Goal: Ask a question

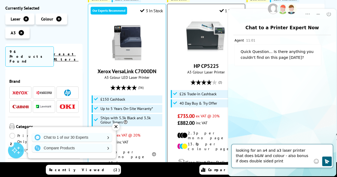
type textarea "looking for an a4 and a3 laser printer that does b&W and colour - also bonus if…"
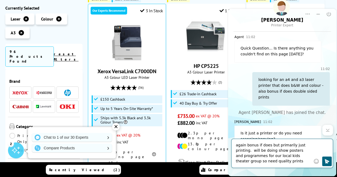
type textarea "again bonus if does but primarily just printing. will be doing show posters and…"
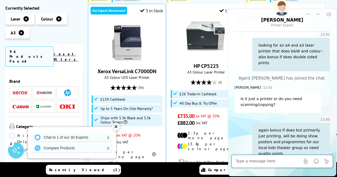
scroll to position [34, 0]
click at [116, 128] on div "✕" at bounding box center [115, 126] width 7 height 7
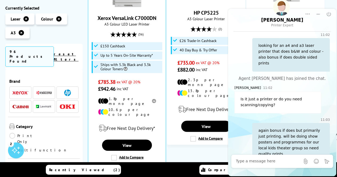
scroll to position [426, 0]
click at [258, 160] on textarea "Message input field. Type your text here and use the Send button to send." at bounding box center [268, 161] width 64 height 5
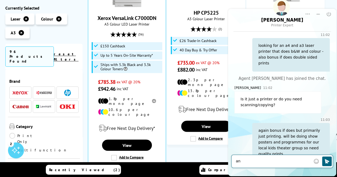
scroll to position [60, 0]
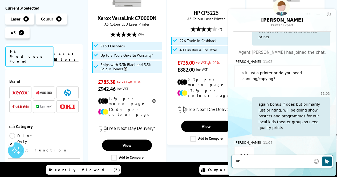
type textarea "a"
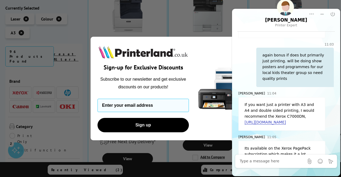
scroll to position [121, 0]
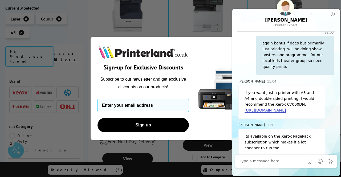
click at [252, 162] on textarea "Message input field. Type your text here and use the Send button to send." at bounding box center [272, 161] width 64 height 5
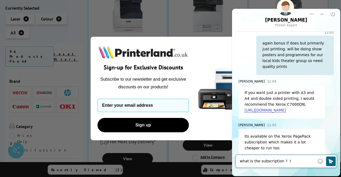
type textarea "what is the subscription ?"
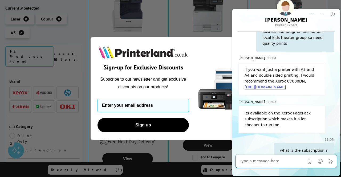
scroll to position [146, 0]
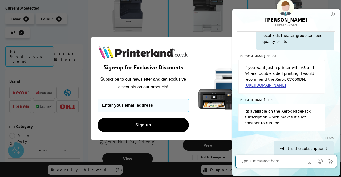
click at [261, 162] on textarea "Message input field. Type your text here and use the Send button to send." at bounding box center [272, 161] width 64 height 5
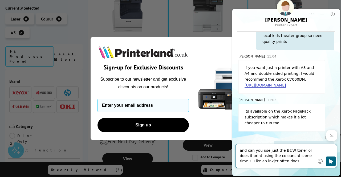
type textarea "and can you use just the B&W toner or does it print using the colours at same t…"
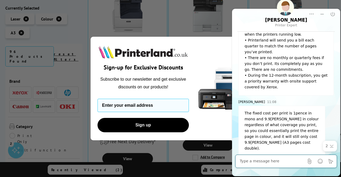
scroll to position [449, 0]
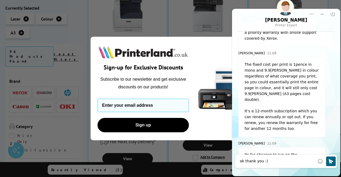
click at [204, 55] on img "POPUP Form" at bounding box center [223, 89] width 53 height 104
click at [270, 163] on textarea "ok thank you :)" at bounding box center [277, 161] width 75 height 5
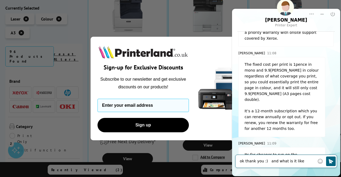
scroll to position [450, 0]
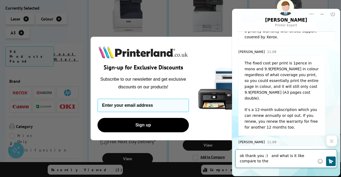
paste textarea "Xerox VersaLink C7000DN + Standard Capacity Toner Pack K (5,300 Pages) CMY (3,3…"
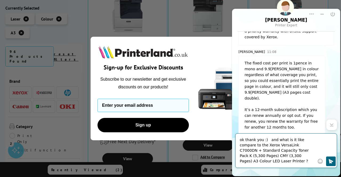
type textarea "ok thank you :) and what is it like compare to the Xerox VersaLink C7000DN + St…"
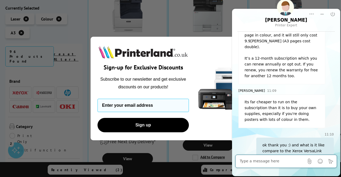
scroll to position [497, 0]
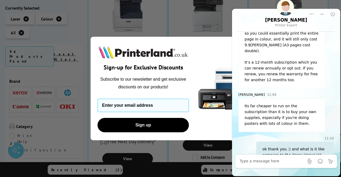
drag, startPoint x: 206, startPoint y: 53, endPoint x: 209, endPoint y: 52, distance: 2.9
click at [207, 53] on img "POPUP Form" at bounding box center [223, 89] width 53 height 104
click at [323, 14] on icon "Minimize" at bounding box center [321, 13] width 5 height 5
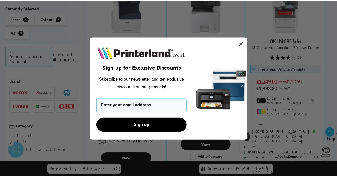
scroll to position [0, 0]
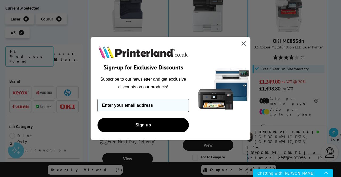
click at [130, 105] on input "Enter your email address" at bounding box center [142, 105] width 91 height 13
type input "daviniamonk@hotmail.com"
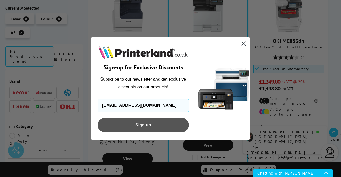
click at [139, 125] on button "Sign up" at bounding box center [142, 125] width 91 height 14
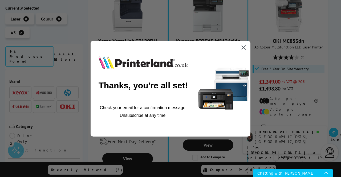
click at [245, 48] on circle "Close dialog" at bounding box center [243, 47] width 9 height 9
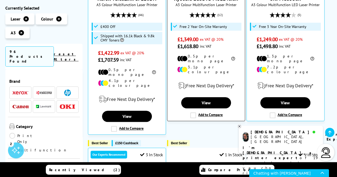
scroll to position [240, 0]
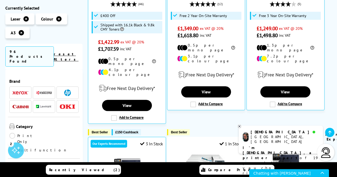
click at [240, 126] on icon at bounding box center [238, 126] width 3 height 4
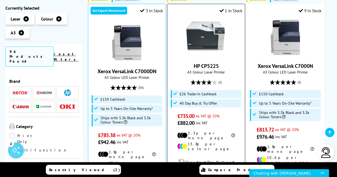
scroll to position [399, 0]
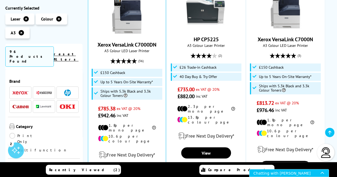
click at [278, 172] on div "Chatting with [PERSON_NAME]" at bounding box center [286, 172] width 67 height 7
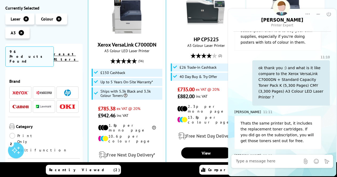
scroll to position [604, 0]
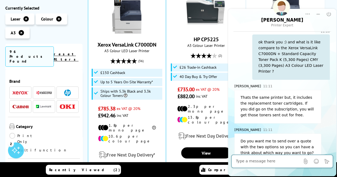
click at [249, 163] on textarea "Message input field. Type your text here and use the Send button to send." at bounding box center [268, 161] width 64 height 5
type textarea "yes please"
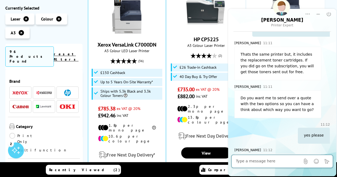
scroll to position [647, 0]
click at [256, 163] on textarea "Message input field. Type your text here and use the Send button to send." at bounding box center [268, 161] width 64 height 5
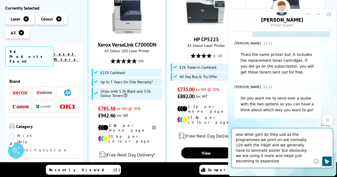
type textarea "also what gsm do they use as the programmes we print on are normally 120 with t…"
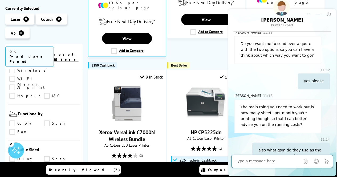
scroll to position [266, 0]
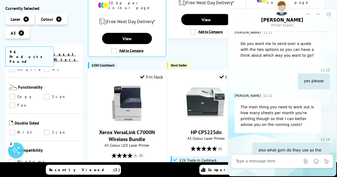
click at [15, 130] on link "Print" at bounding box center [26, 133] width 35 height 6
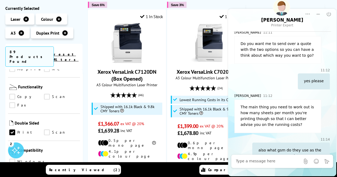
scroll to position [293, 0]
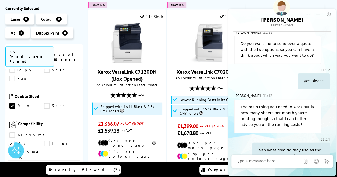
click at [25, 132] on link "Windows" at bounding box center [28, 135] width 38 height 6
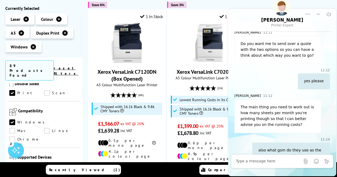
scroll to position [346, 0]
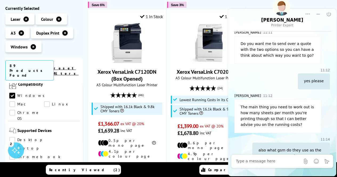
click at [44, 146] on link "Laptop" at bounding box center [26, 149] width 35 height 6
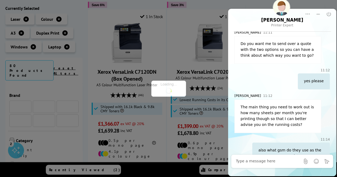
scroll to position [346, 0]
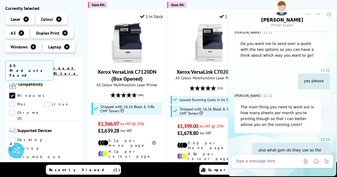
click at [25, 137] on link "Desktop PC" at bounding box center [26, 140] width 35 height 6
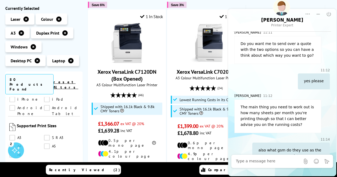
scroll to position [399, 0]
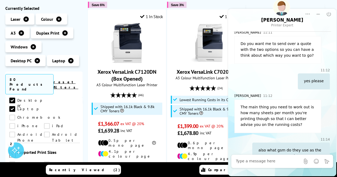
click at [14, 162] on link "A3" at bounding box center [26, 165] width 35 height 6
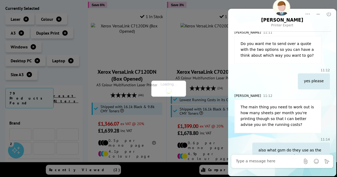
scroll to position [399, 0]
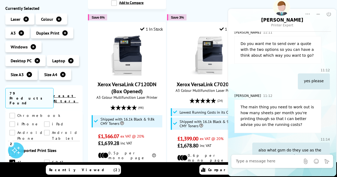
scroll to position [426, 0]
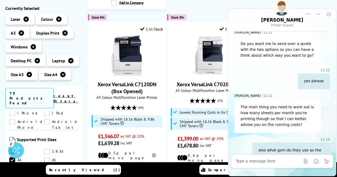
click at [47, 157] on link "A5" at bounding box center [61, 160] width 35 height 6
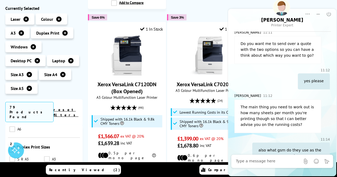
scroll to position [506, 0]
click at [13, 175] on link "Plain Paper" at bounding box center [26, 178] width 35 height 6
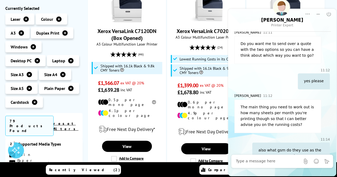
scroll to position [532, 0]
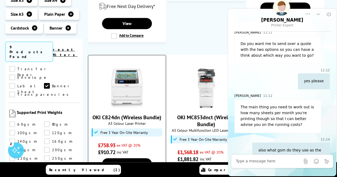
scroll to position [453, 0]
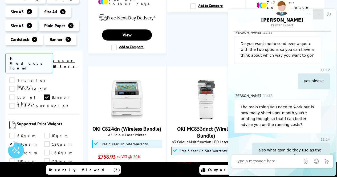
click at [317, 12] on icon "Minimize" at bounding box center [317, 13] width 5 height 5
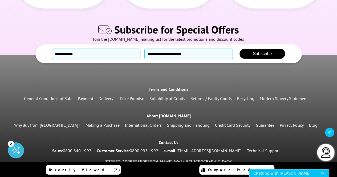
scroll to position [814, 0]
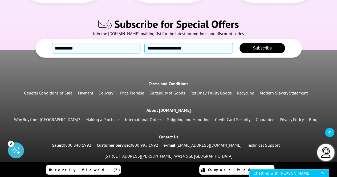
click at [277, 173] on div "Chatting with [PERSON_NAME]" at bounding box center [286, 172] width 67 height 7
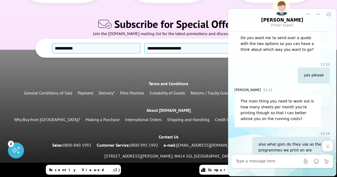
scroll to position [702, 0]
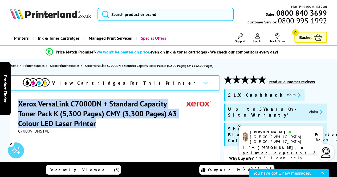
drag, startPoint x: 100, startPoint y: 124, endPoint x: 18, endPoint y: 104, distance: 84.1
click at [18, 104] on h1 "Xerox VersaLink C7000DN + Standard Capacity Toner Pack K (5,300 Pages) CMY (3,3…" at bounding box center [102, 114] width 168 height 30
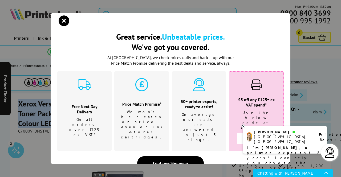
copy h1 "Xerox VersaLink C7000DN + Standard Capacity Toner Pack K (5,300 Pages) CMY (3,3…"
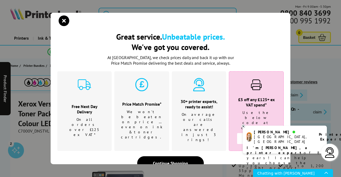
click at [243, 127] on icon at bounding box center [242, 126] width 3 height 4
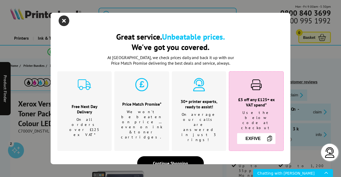
click at [64, 20] on icon "close modal" at bounding box center [64, 20] width 11 height 11
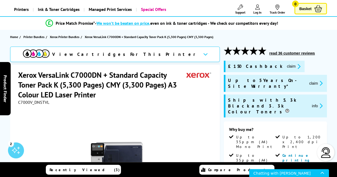
scroll to position [27, 0]
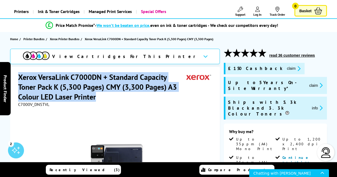
drag, startPoint x: 96, startPoint y: 94, endPoint x: 18, endPoint y: 79, distance: 79.7
click at [18, 79] on h1 "Xerox VersaLink C7000DN + Standard Capacity Toner Pack K (5,300 Pages) CMY (3,3…" at bounding box center [102, 87] width 168 height 30
copy h1 "Xerox VersaLink C7000DN + Standard Capacity Toner Pack K (5,300 Pages) CMY (3,3…"
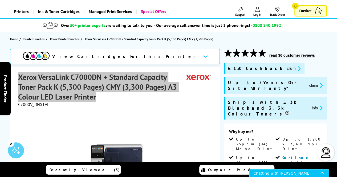
click at [268, 174] on div "Chatting with [PERSON_NAME]" at bounding box center [286, 172] width 67 height 7
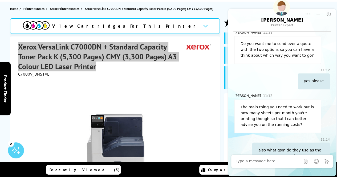
scroll to position [80, 0]
